Goal: Navigation & Orientation: Find specific page/section

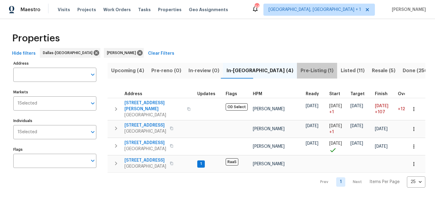
click at [301, 73] on span "Pre-Listing (1)" at bounding box center [317, 70] width 33 height 8
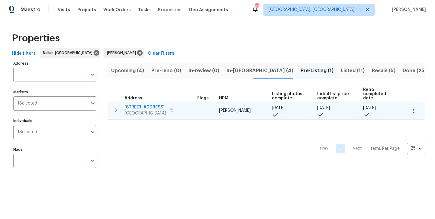
click at [326, 106] on span "08/29/25" at bounding box center [323, 108] width 13 height 4
click at [151, 104] on span "300 Woodland Trl" at bounding box center [145, 107] width 42 height 6
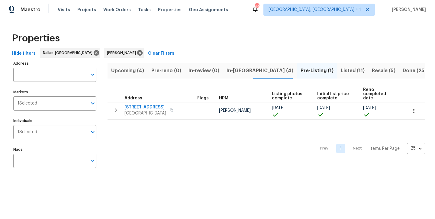
click at [234, 72] on span "In-reno (4)" at bounding box center [260, 70] width 67 height 8
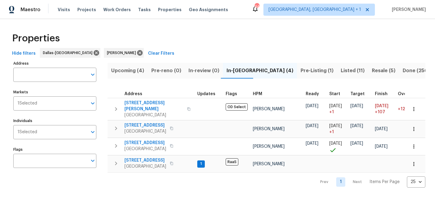
click at [119, 70] on span "Upcoming (4)" at bounding box center [127, 70] width 33 height 8
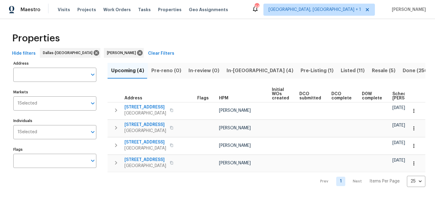
click at [235, 67] on span "In-reno (4)" at bounding box center [260, 70] width 67 height 8
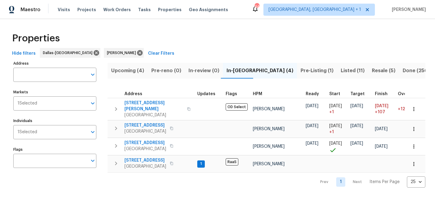
click at [301, 69] on span "Pre-Listing (1)" at bounding box center [317, 70] width 33 height 8
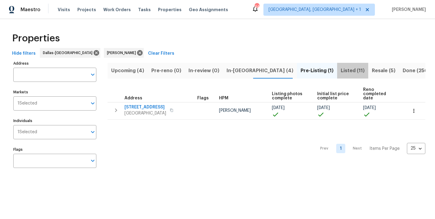
click at [341, 74] on span "Listed (11)" at bounding box center [353, 70] width 24 height 8
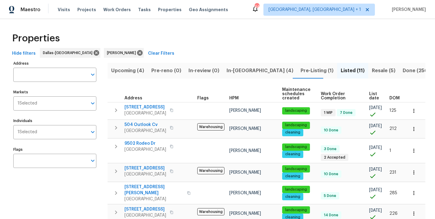
click at [372, 73] on span "Resale (5)" at bounding box center [384, 70] width 24 height 8
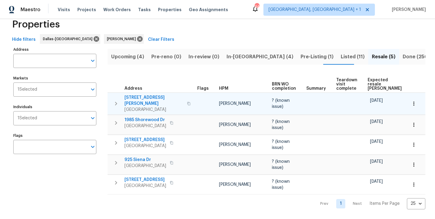
scroll to position [14, 0]
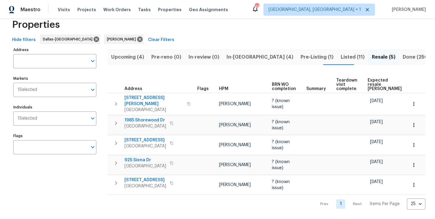
click at [341, 60] on span "Listed (11)" at bounding box center [353, 57] width 24 height 8
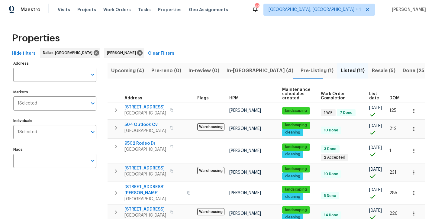
click at [232, 72] on span "In-reno (4)" at bounding box center [260, 70] width 67 height 8
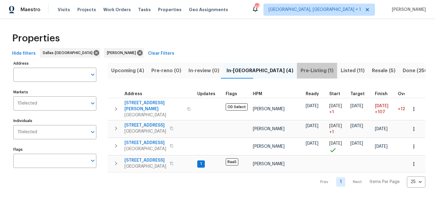
click at [301, 73] on span "Pre-Listing (1)" at bounding box center [317, 70] width 33 height 8
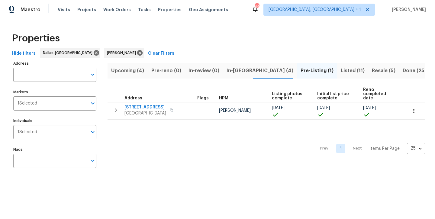
click at [341, 74] on span "Listed (11)" at bounding box center [353, 70] width 24 height 8
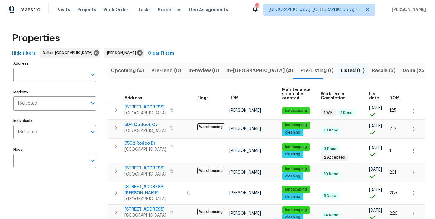
click at [236, 69] on span "In-[GEOGRAPHIC_DATA] (4)" at bounding box center [260, 70] width 67 height 8
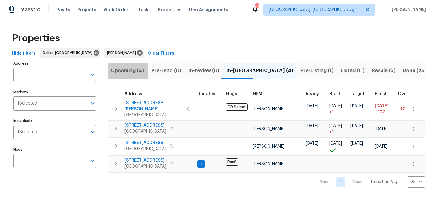
click at [118, 72] on span "Upcoming (4)" at bounding box center [127, 70] width 33 height 8
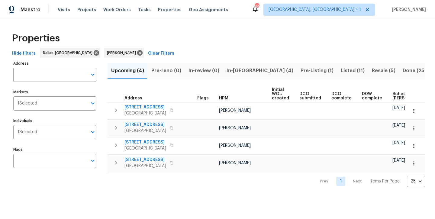
click at [236, 73] on span "In-[GEOGRAPHIC_DATA] (4)" at bounding box center [260, 70] width 67 height 8
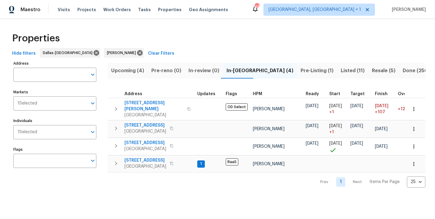
click at [372, 71] on span "Resale (5)" at bounding box center [384, 70] width 24 height 8
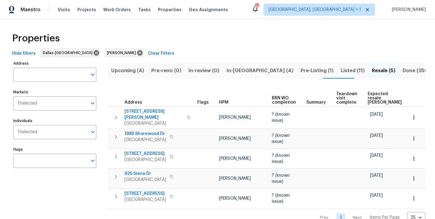
click at [341, 70] on span "Listed (11)" at bounding box center [353, 70] width 24 height 8
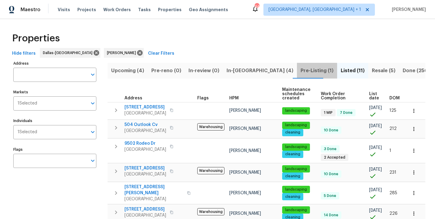
click at [301, 72] on span "Pre-Listing (1)" at bounding box center [317, 70] width 33 height 8
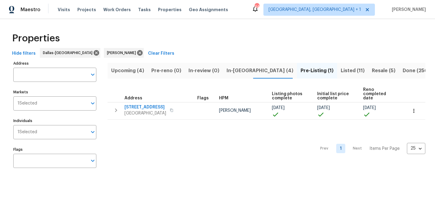
click at [241, 68] on span "In-[GEOGRAPHIC_DATA] (4)" at bounding box center [260, 70] width 67 height 8
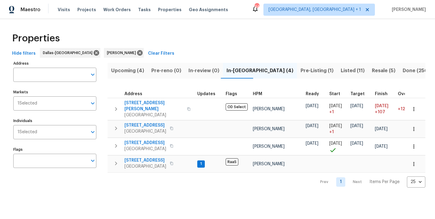
click at [127, 71] on span "Upcoming (4)" at bounding box center [127, 70] width 33 height 8
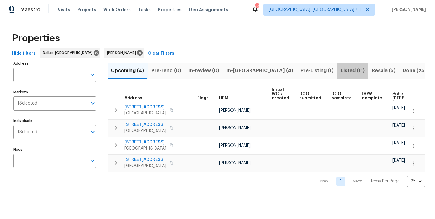
click at [341, 67] on span "Listed (11)" at bounding box center [353, 70] width 24 height 8
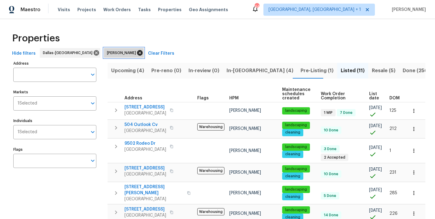
click at [137, 55] on icon at bounding box center [139, 52] width 5 height 5
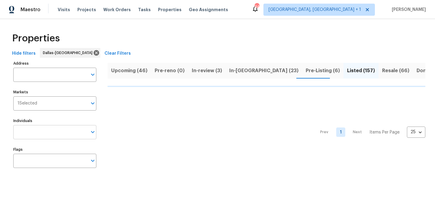
click at [68, 134] on input "Individuals" at bounding box center [50, 132] width 74 height 14
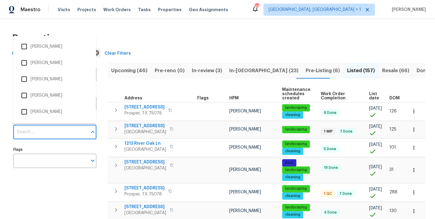
click at [68, 133] on input "Individuals" at bounding box center [50, 132] width 74 height 14
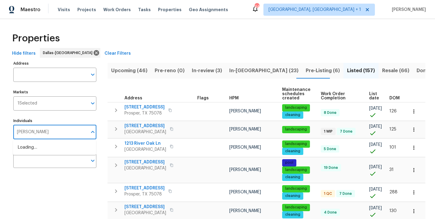
type input "spencer"
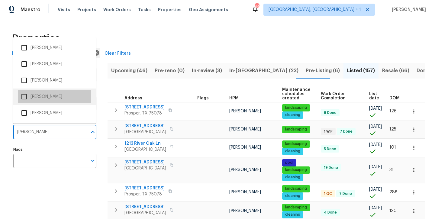
click at [52, 98] on li "Spencer Kleintop" at bounding box center [54, 96] width 73 height 13
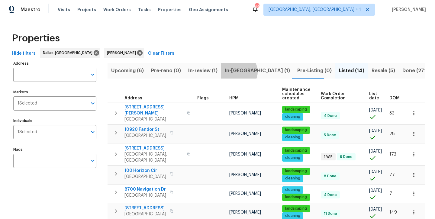
click at [237, 72] on span "In-reno (1)" at bounding box center [257, 70] width 65 height 8
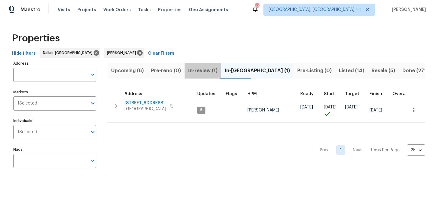
click at [194, 70] on span "In-review (1)" at bounding box center [202, 70] width 29 height 8
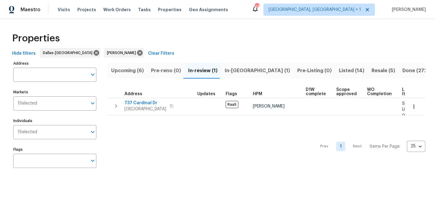
click at [339, 73] on span "Listed (14)" at bounding box center [351, 70] width 25 height 8
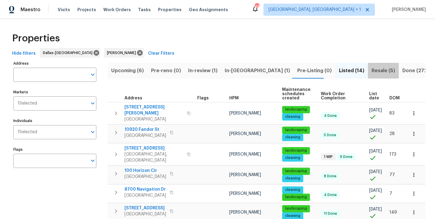
click at [372, 74] on span "Resale (5)" at bounding box center [384, 70] width 24 height 8
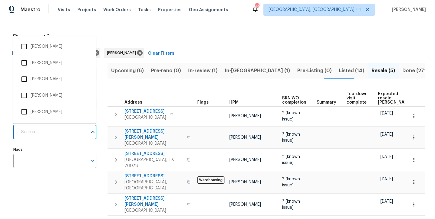
click at [70, 134] on input "Individuals" at bounding box center [53, 132] width 70 height 14
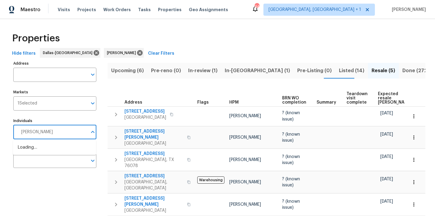
type input "todd"
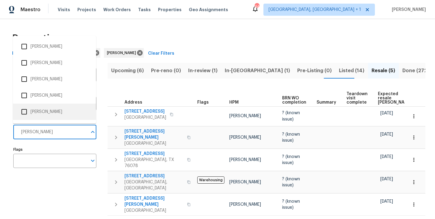
click at [49, 111] on li "Todd Jorgenson" at bounding box center [54, 111] width 73 height 13
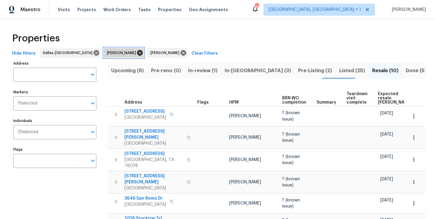
click at [137, 51] on icon at bounding box center [139, 52] width 5 height 5
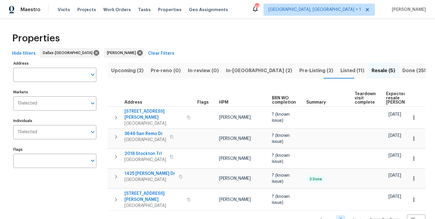
click at [340, 71] on span "Listed (11)" at bounding box center [352, 70] width 24 height 8
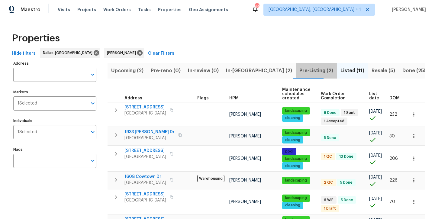
click at [299, 73] on span "Pre-Listing (2)" at bounding box center [316, 70] width 34 height 8
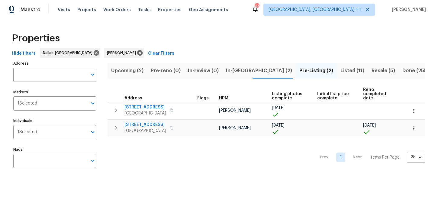
click at [238, 73] on span "In-reno (2)" at bounding box center [259, 70] width 66 height 8
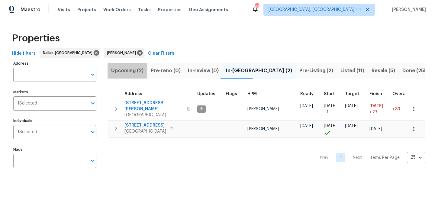
click at [135, 73] on span "Upcoming (2)" at bounding box center [127, 70] width 32 height 8
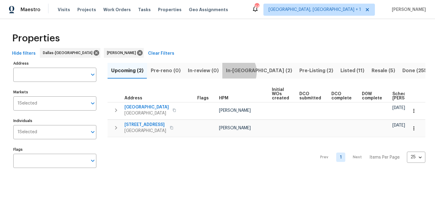
click at [231, 72] on span "In-reno (2)" at bounding box center [259, 70] width 66 height 8
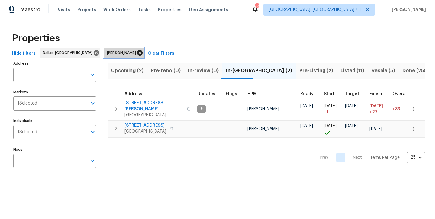
click at [137, 52] on icon at bounding box center [139, 52] width 5 height 5
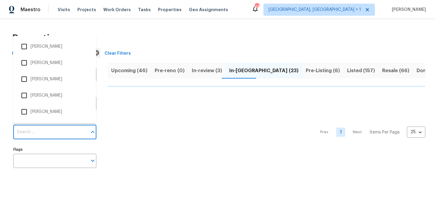
click at [57, 138] on input "Individuals" at bounding box center [50, 132] width 74 height 14
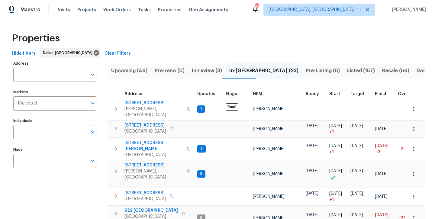
click at [57, 137] on input "Individuals" at bounding box center [50, 132] width 74 height 14
type input "andrew"
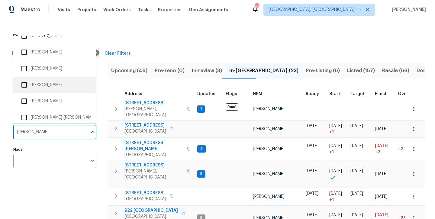
scroll to position [48, 0]
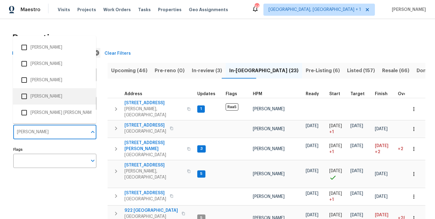
click at [45, 99] on li "[PERSON_NAME]" at bounding box center [54, 96] width 73 height 13
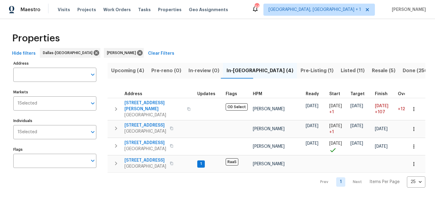
click at [341, 72] on span "Listed (11)" at bounding box center [353, 70] width 24 height 8
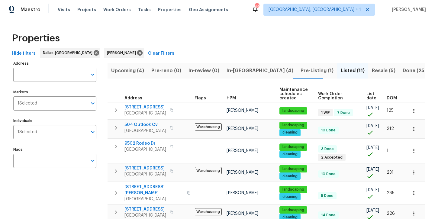
click at [301, 73] on span "Pre-Listing (1)" at bounding box center [317, 70] width 33 height 8
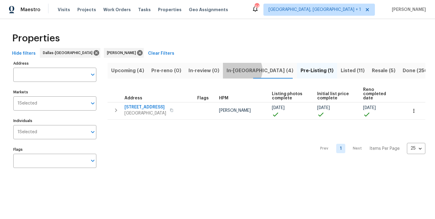
click at [240, 70] on span "In-[GEOGRAPHIC_DATA] (4)" at bounding box center [260, 70] width 67 height 8
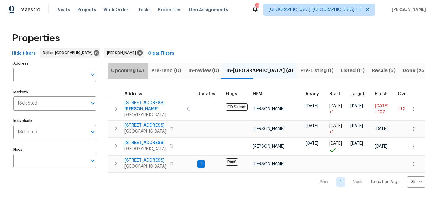
click at [135, 71] on span "Upcoming (4)" at bounding box center [127, 70] width 33 height 8
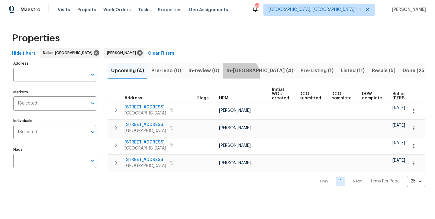
click at [236, 76] on button "In-[GEOGRAPHIC_DATA] (4)" at bounding box center [260, 71] width 74 height 16
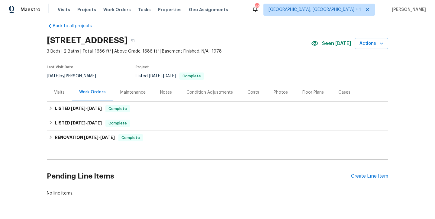
scroll to position [10, 0]
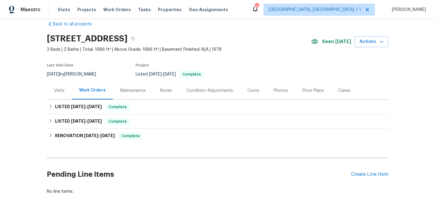
click at [281, 93] on div "Photos" at bounding box center [281, 91] width 14 height 6
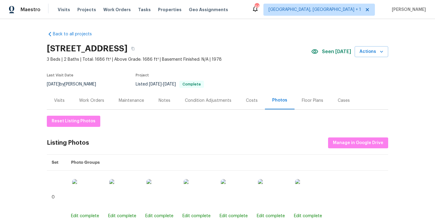
click at [166, 100] on div "Notes" at bounding box center [165, 101] width 12 height 6
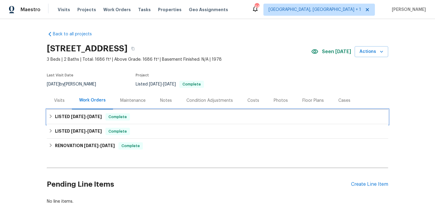
click at [99, 113] on div "LISTED [DATE] - [DATE] Complete" at bounding box center [217, 117] width 341 height 15
